Goal: Information Seeking & Learning: Learn about a topic

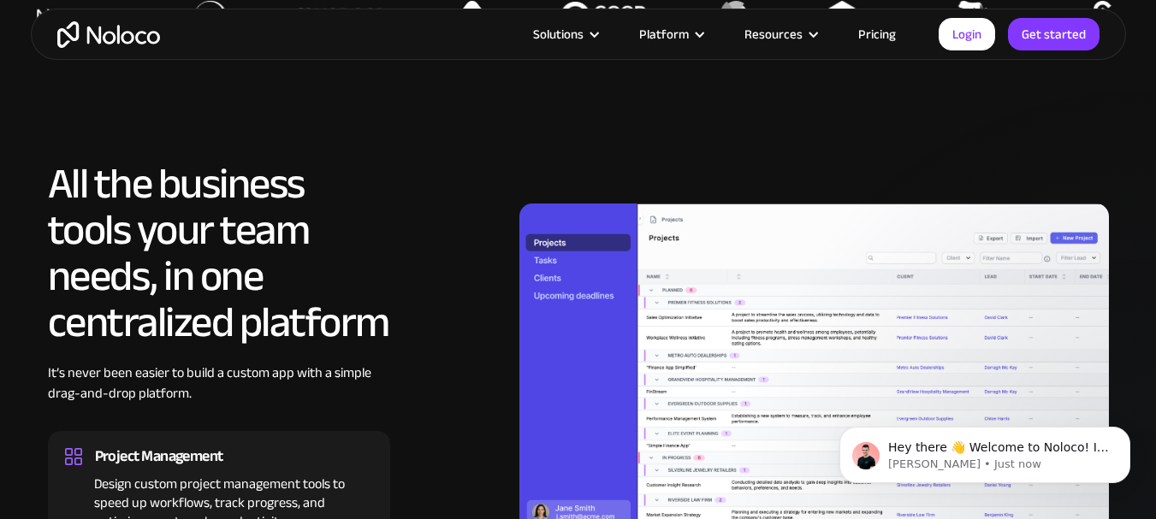
scroll to position [1711, 0]
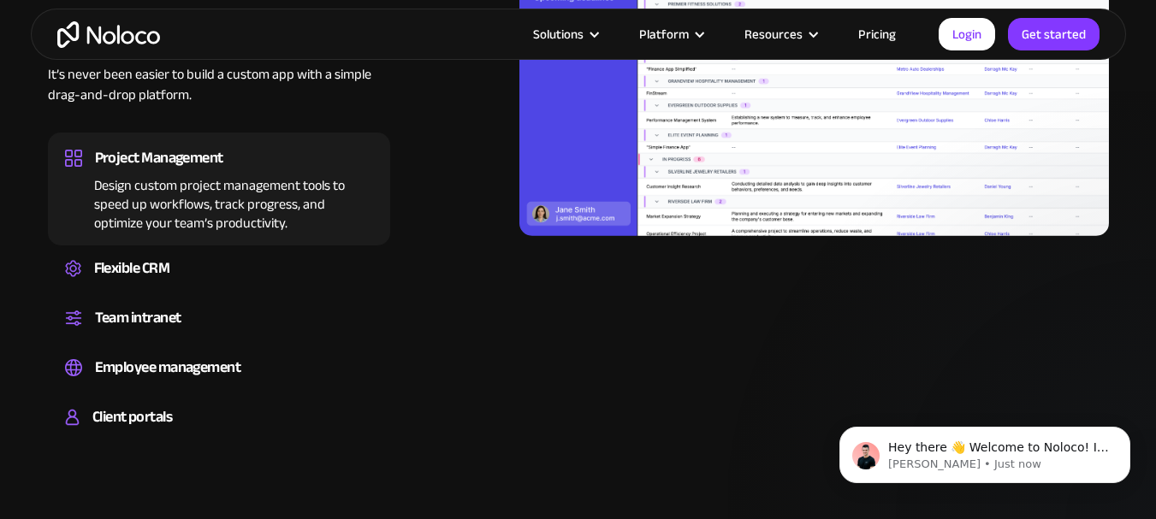
click at [880, 39] on link "Pricing" at bounding box center [877, 34] width 80 height 22
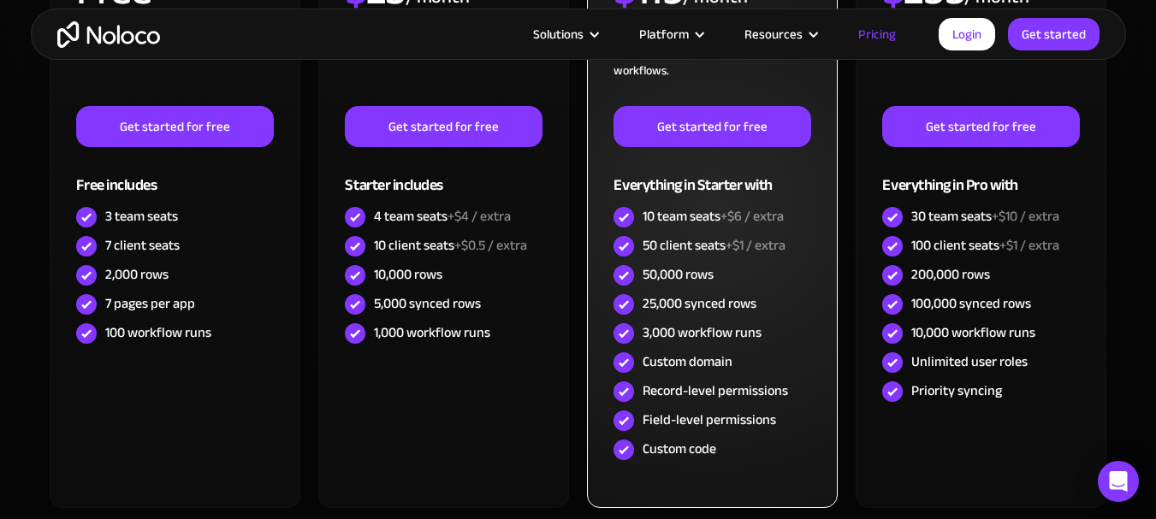
scroll to position [856, 0]
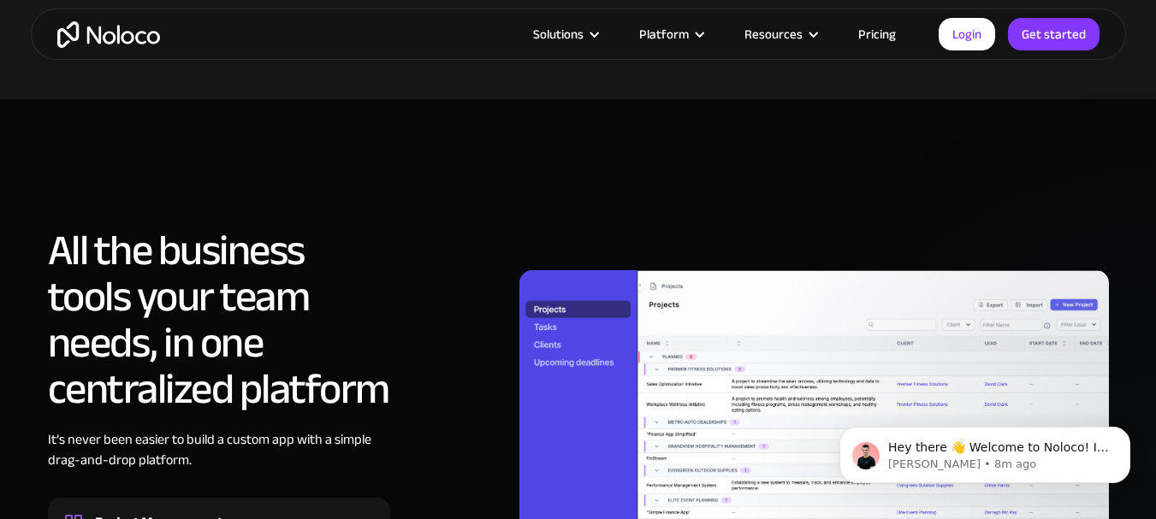
scroll to position [1027, 0]
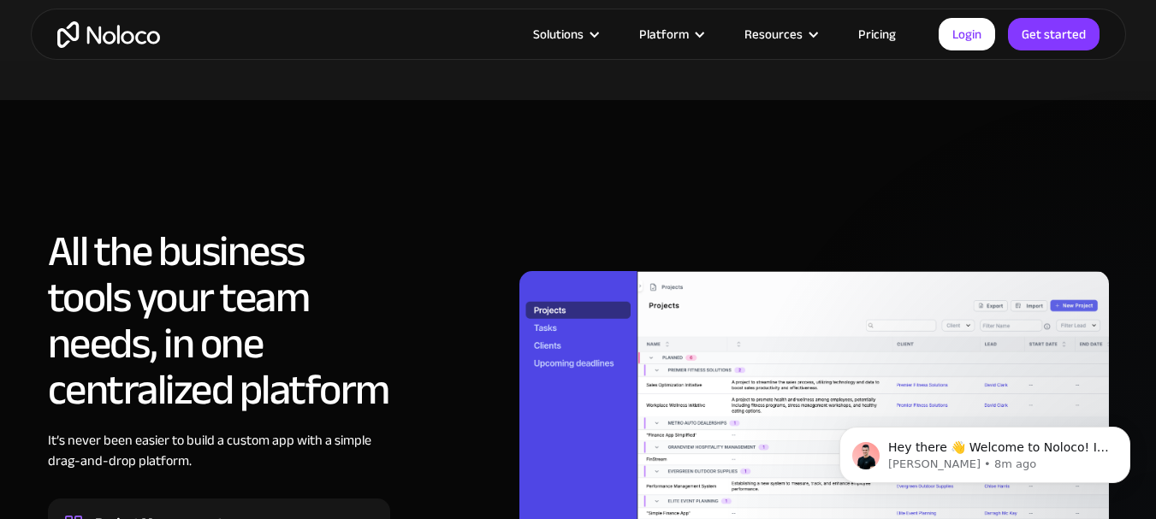
click at [372, 196] on section "All the business tools your team needs, in one centralized platform It’s never …" at bounding box center [578, 477] width 1156 height 755
